Goal: Information Seeking & Learning: Learn about a topic

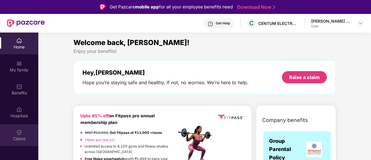
click at [15, 133] on div "Claims" at bounding box center [19, 135] width 38 height 22
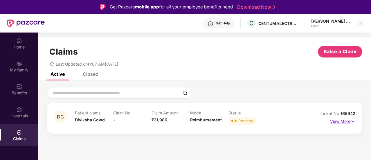
click at [347, 122] on p "View More" at bounding box center [342, 121] width 25 height 8
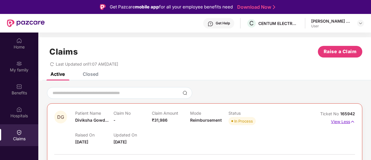
click at [346, 122] on p "View Less" at bounding box center [343, 121] width 24 height 8
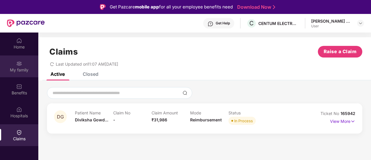
click at [23, 72] on div "My family" at bounding box center [19, 70] width 38 height 6
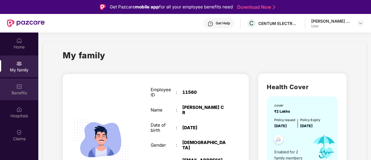
click at [16, 88] on img at bounding box center [19, 86] width 6 height 6
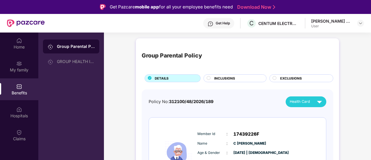
click at [68, 46] on div "Group Parental Policy" at bounding box center [76, 46] width 38 height 6
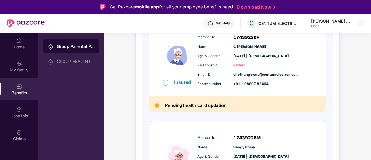
click at [236, 97] on div "Pending health card updation" at bounding box center [237, 104] width 177 height 16
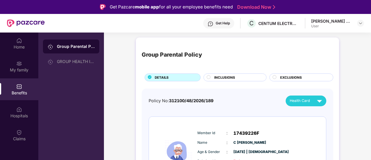
scroll to position [0, 0]
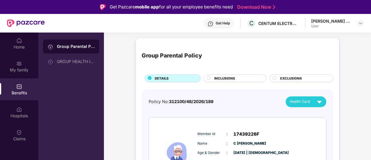
click at [237, 76] on div "INCLUSIONS" at bounding box center [237, 79] width 52 height 6
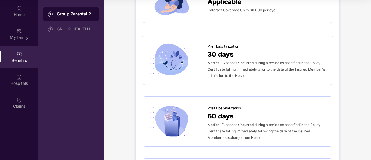
scroll to position [371, 0]
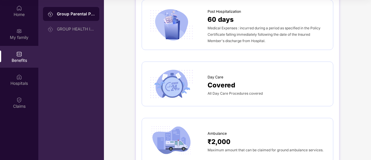
click at [215, 82] on span "Covered" at bounding box center [221, 85] width 28 height 10
drag, startPoint x: 211, startPoint y: 75, endPoint x: 223, endPoint y: 72, distance: 11.9
click at [213, 75] on span "Day Care" at bounding box center [215, 77] width 16 height 6
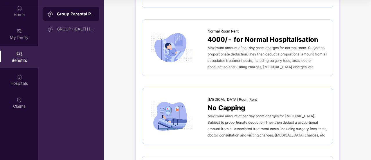
scroll to position [0, 0]
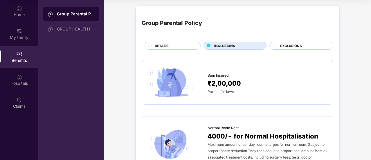
click at [292, 45] on span "EXCLUSIONS" at bounding box center [291, 45] width 22 height 5
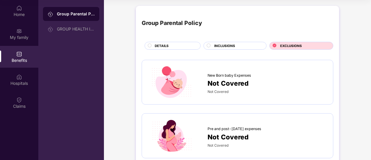
click at [253, 73] on div "New Born baby Expenses" at bounding box center [266, 74] width 119 height 9
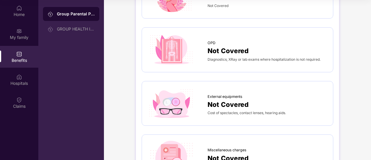
scroll to position [290, 0]
